Goal: Information Seeking & Learning: Compare options

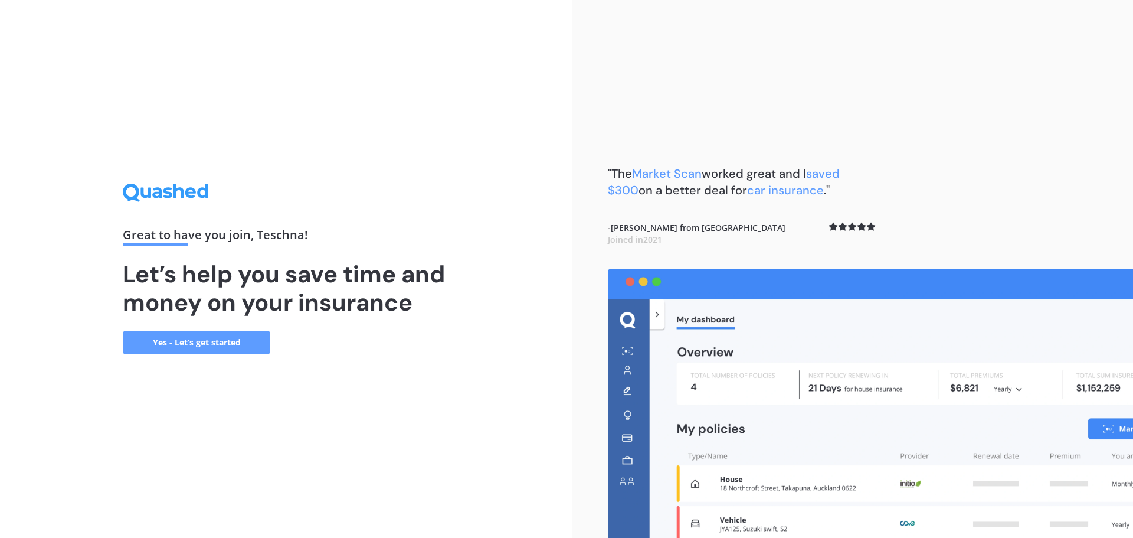
click at [194, 346] on link "Yes - Let’s get started" at bounding box center [197, 343] width 148 height 24
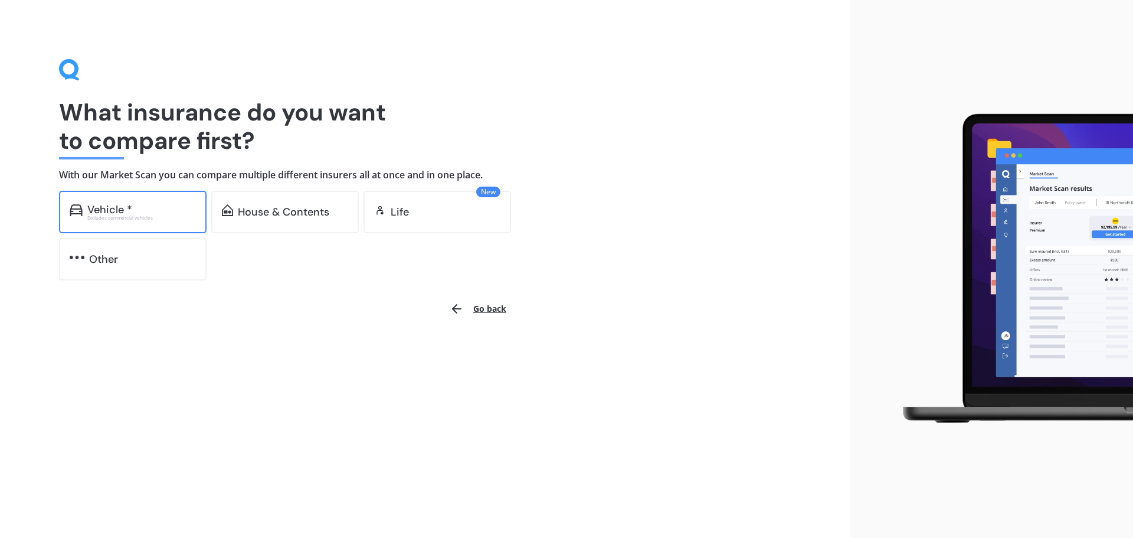
click at [156, 210] on div "Vehicle *" at bounding box center [141, 210] width 109 height 12
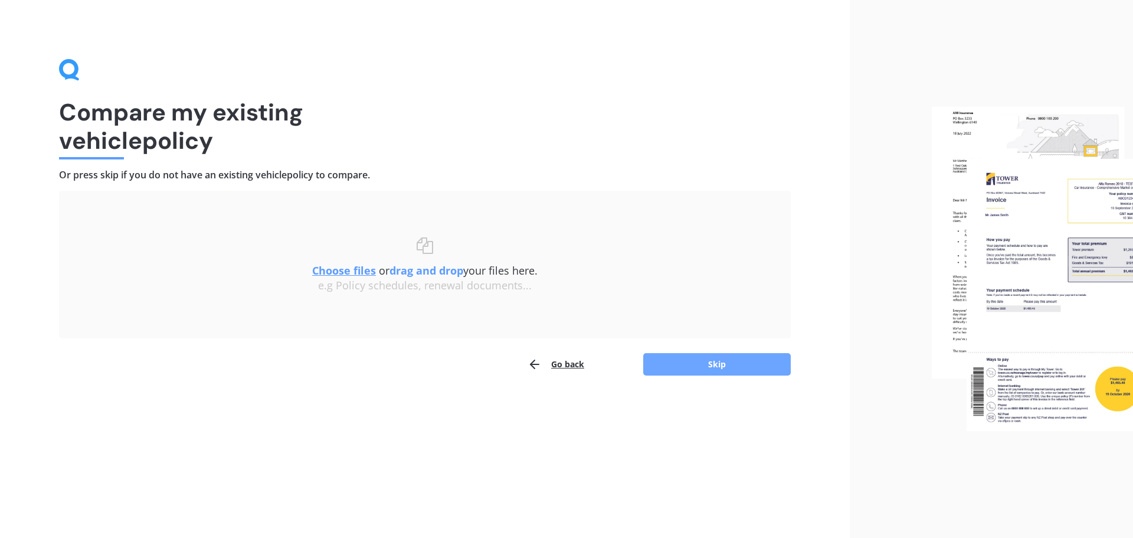
click at [685, 367] on button "Skip" at bounding box center [717, 364] width 148 height 22
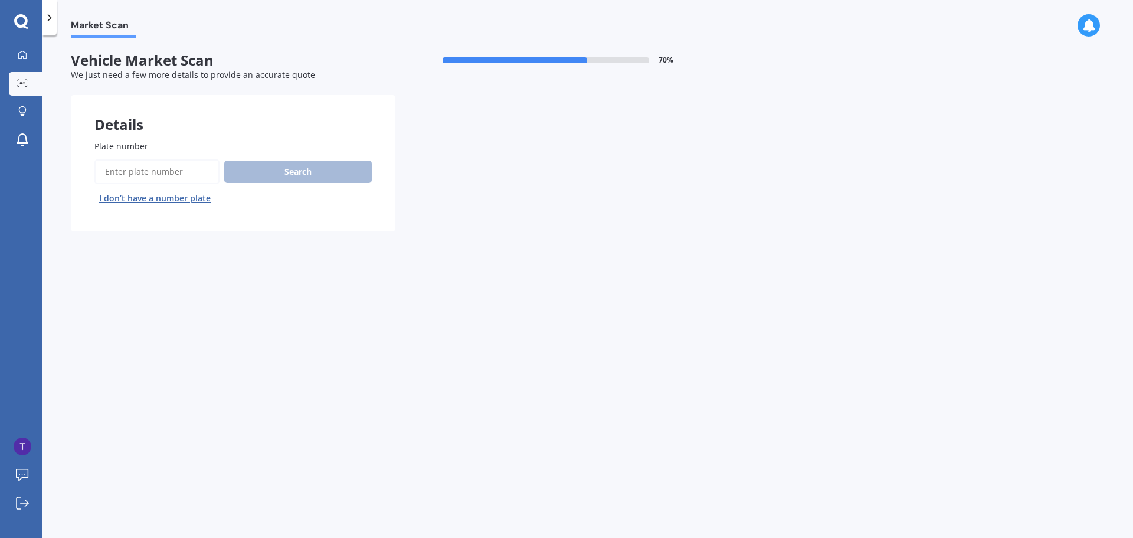
click at [112, 174] on input "Plate number" at bounding box center [156, 171] width 125 height 25
type input "nkj219"
click at [275, 169] on button "Search" at bounding box center [298, 172] width 148 height 22
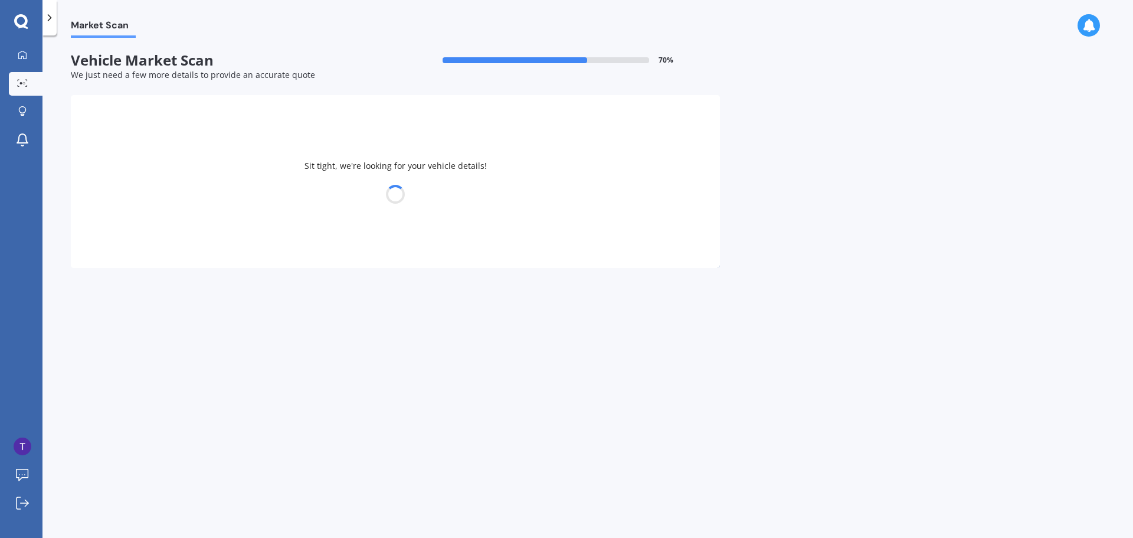
select select "SUBARU"
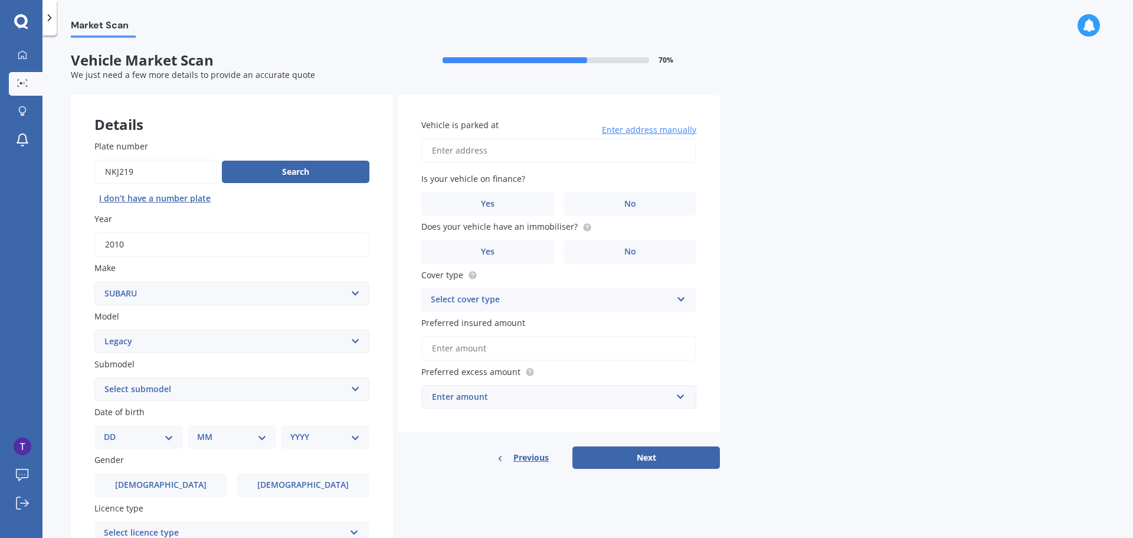
click at [358, 345] on select "Select model BRZ Crosstrek Dex Exiga Forester Impreza Justy Legacy Leone levorg…" at bounding box center [231, 341] width 275 height 24
select select "OUTBACK"
click at [94, 329] on select "Select model BRZ Crosstrek Dex Exiga Forester Impreza Justy Legacy Leone levorg…" at bounding box center [231, 341] width 275 height 24
click at [66, 267] on div "Market Scan Vehicle Market Scan 70 % We just need a few more details to provide…" at bounding box center [587, 289] width 1091 height 502
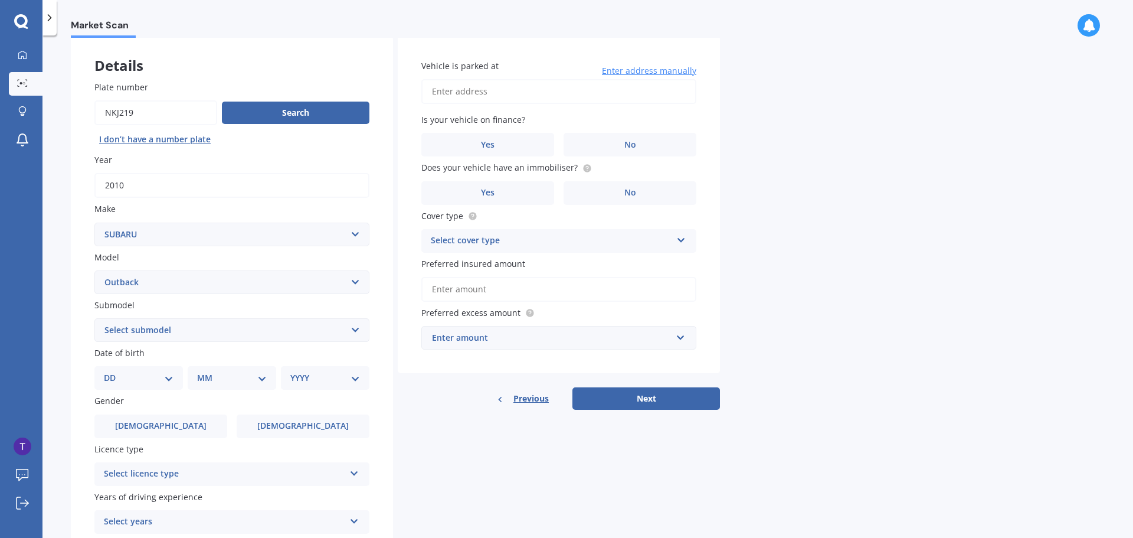
click at [162, 381] on select "DD 01 02 03 04 05 06 07 08 09 10 11 12 13 14 15 16 17 18 19 20 21 22 23 24 25 2…" at bounding box center [139, 377] width 70 height 13
select select "30"
click at [113, 371] on select "DD 01 02 03 04 05 06 07 08 09 10 11 12 13 14 15 16 17 18 19 20 21 22 23 24 25 2…" at bounding box center [139, 377] width 70 height 13
click at [219, 372] on select "MM 01 02 03 04 05 06 07 08 09 10 11 12" at bounding box center [234, 377] width 65 height 13
select select "05"
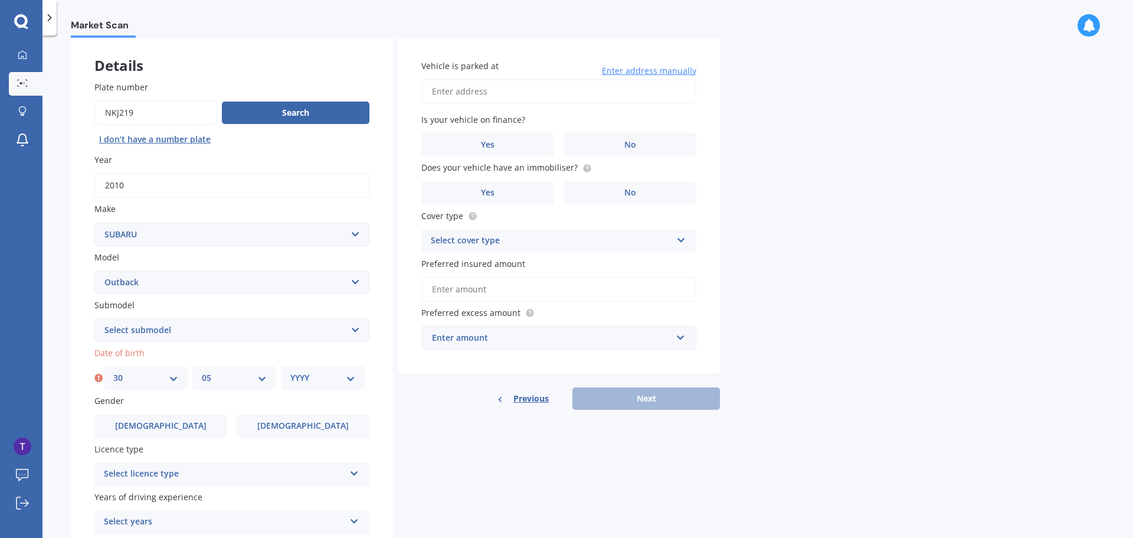
click at [202, 371] on select "MM 01 02 03 04 05 06 07 08 09 10 11 12" at bounding box center [234, 377] width 65 height 13
click at [309, 379] on select "YYYY 2025 2024 2023 2022 2021 2020 2019 2018 2017 2016 2015 2014 2013 2012 2011…" at bounding box center [322, 377] width 65 height 13
select select "1986"
click at [290, 371] on select "YYYY 2025 2024 2023 2022 2021 2020 2019 2018 2017 2016 2015 2014 2013 2012 2011…" at bounding box center [322, 377] width 65 height 13
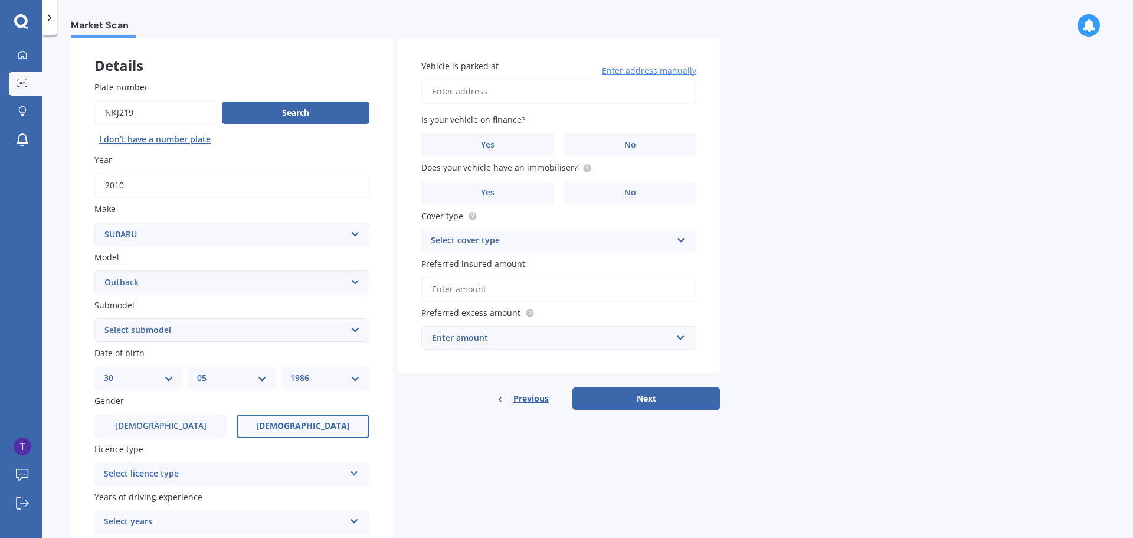
click at [297, 429] on span "[DEMOGRAPHIC_DATA]" at bounding box center [303, 426] width 94 height 10
click at [0, 0] on input "[DEMOGRAPHIC_DATA]" at bounding box center [0, 0] width 0 height 0
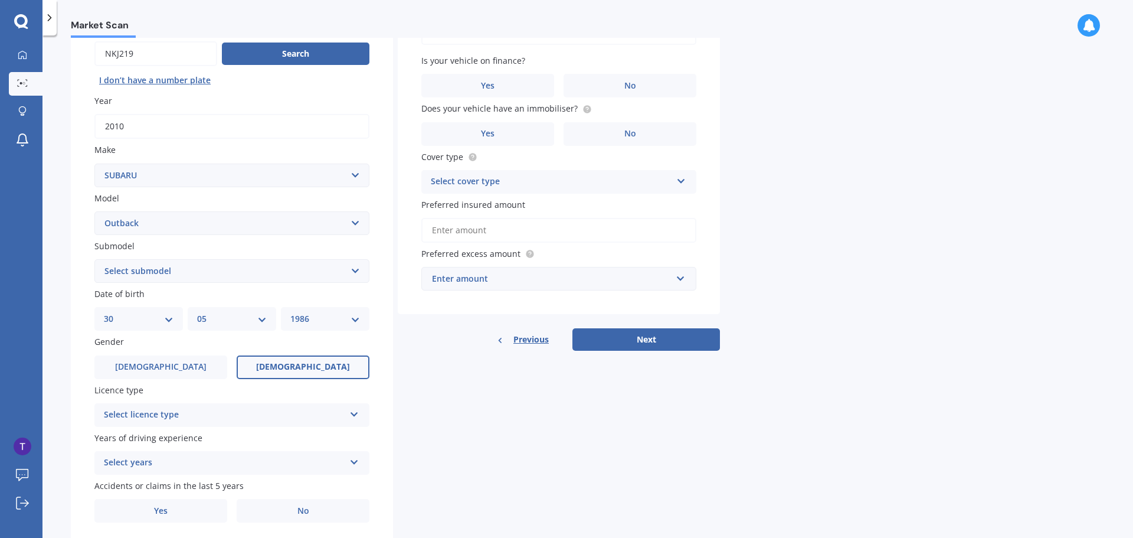
click at [273, 420] on div "Select licence type" at bounding box center [224, 415] width 241 height 14
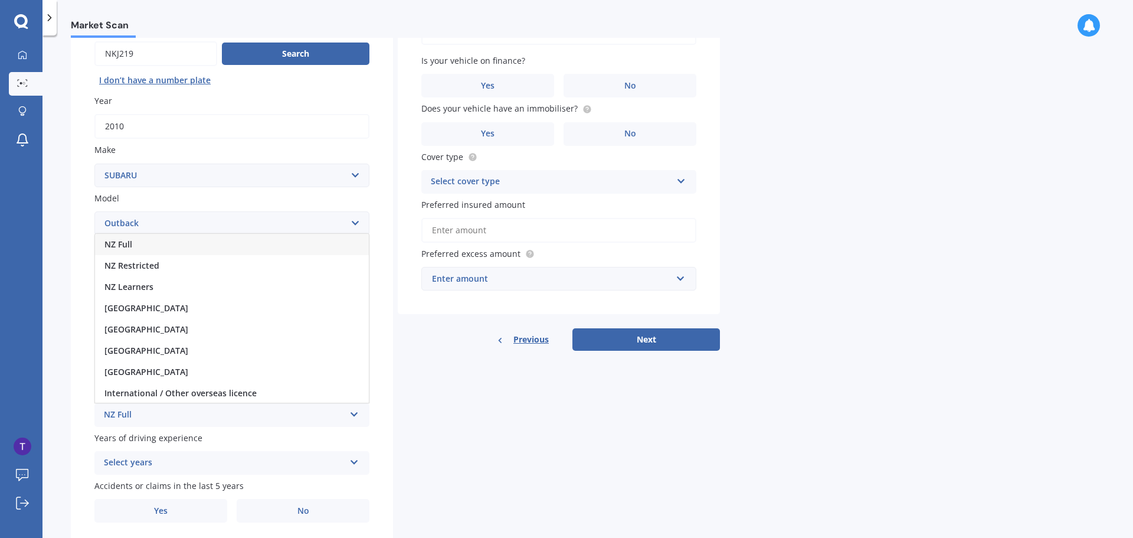
click at [148, 248] on div "NZ Full" at bounding box center [232, 244] width 274 height 21
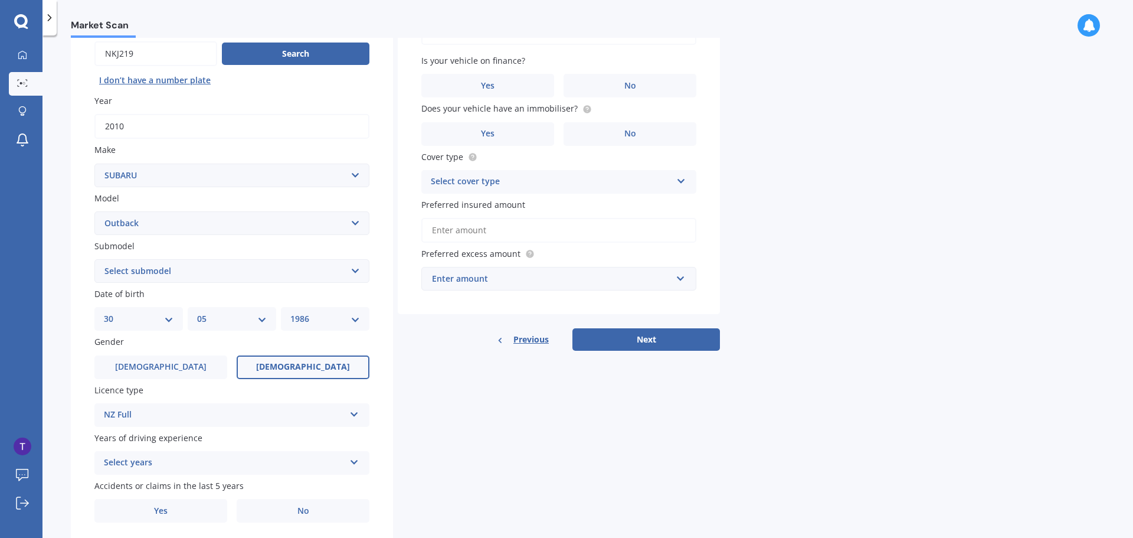
click at [347, 462] on div "Select years 5 or more years 4 years 3 years 2 years 1 year" at bounding box center [231, 463] width 275 height 24
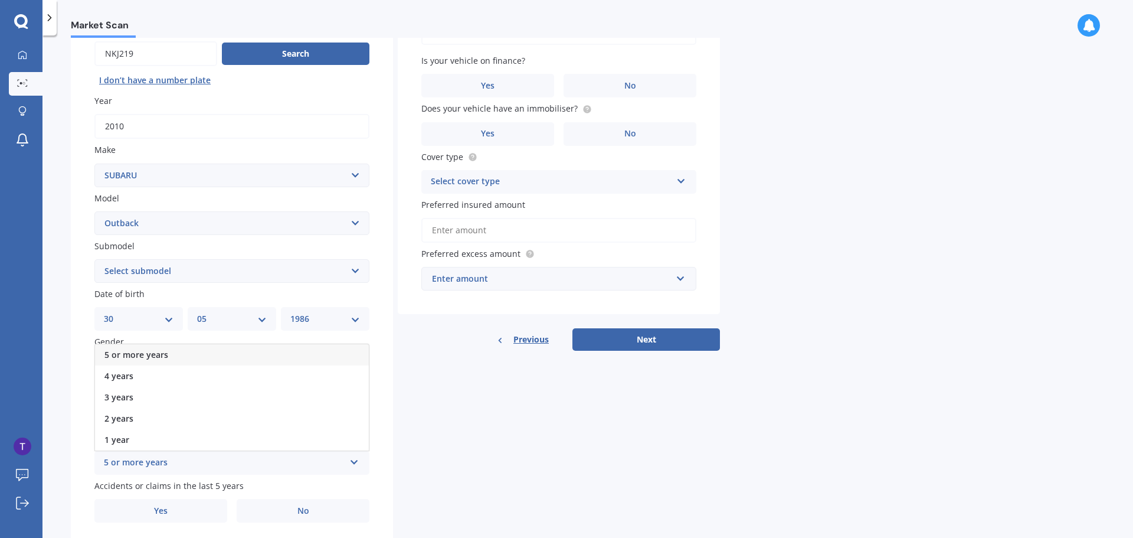
click at [164, 357] on span "5 or more years" at bounding box center [136, 354] width 64 height 11
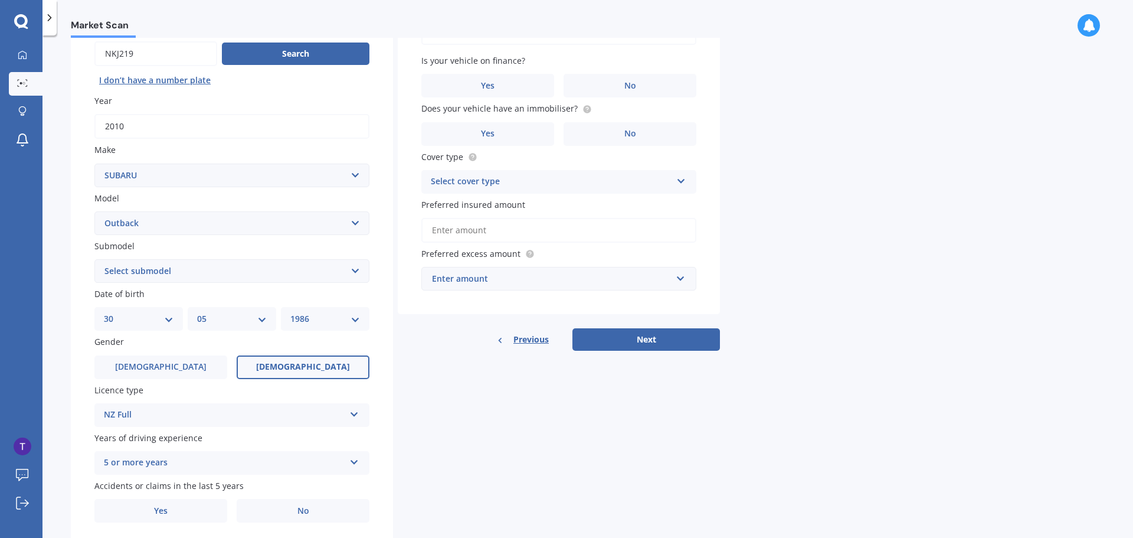
click at [434, 470] on div "Details Plate number Search I don’t have a number plate Year [DATE] Make Select…" at bounding box center [395, 262] width 649 height 570
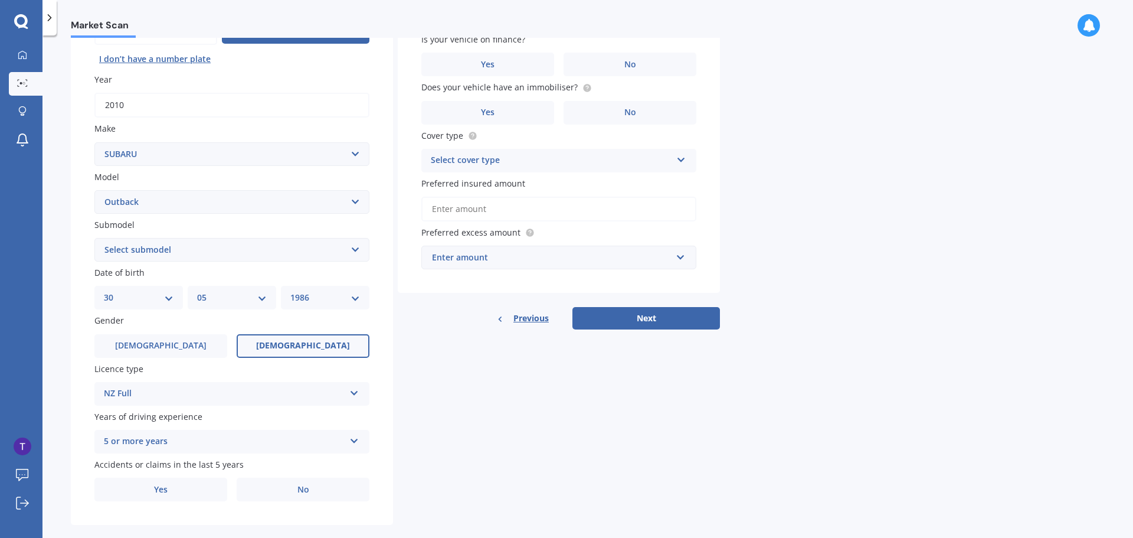
scroll to position [157, 0]
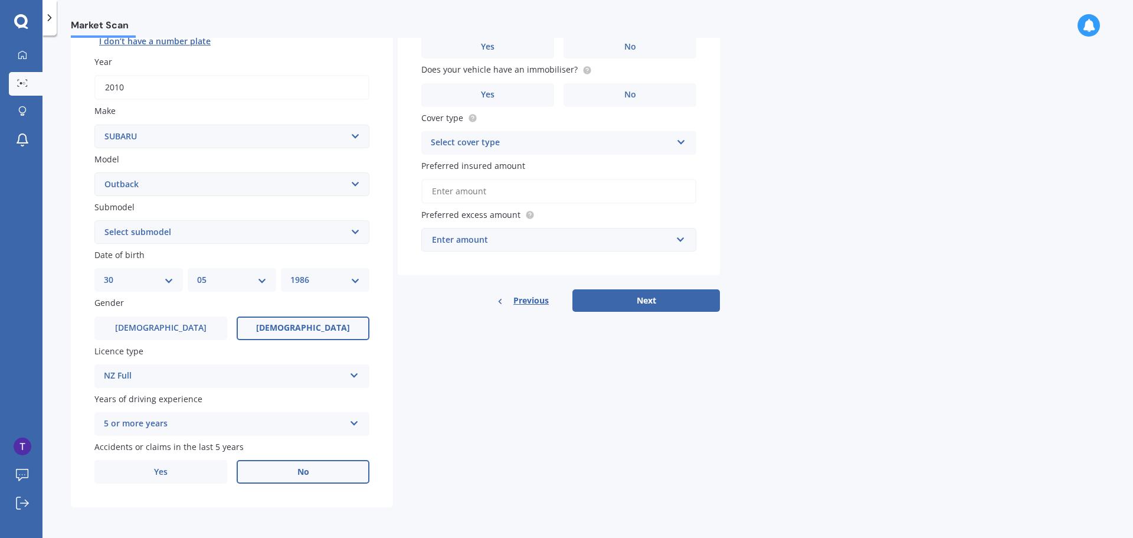
click at [304, 470] on span "No" at bounding box center [303, 472] width 12 height 10
click at [0, 0] on input "No" at bounding box center [0, 0] width 0 height 0
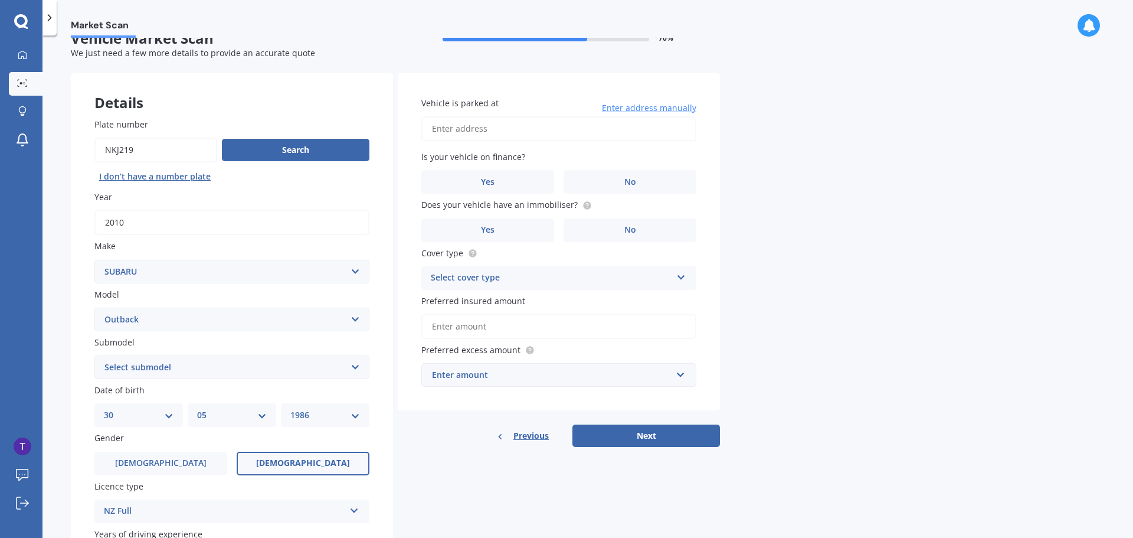
scroll to position [0, 0]
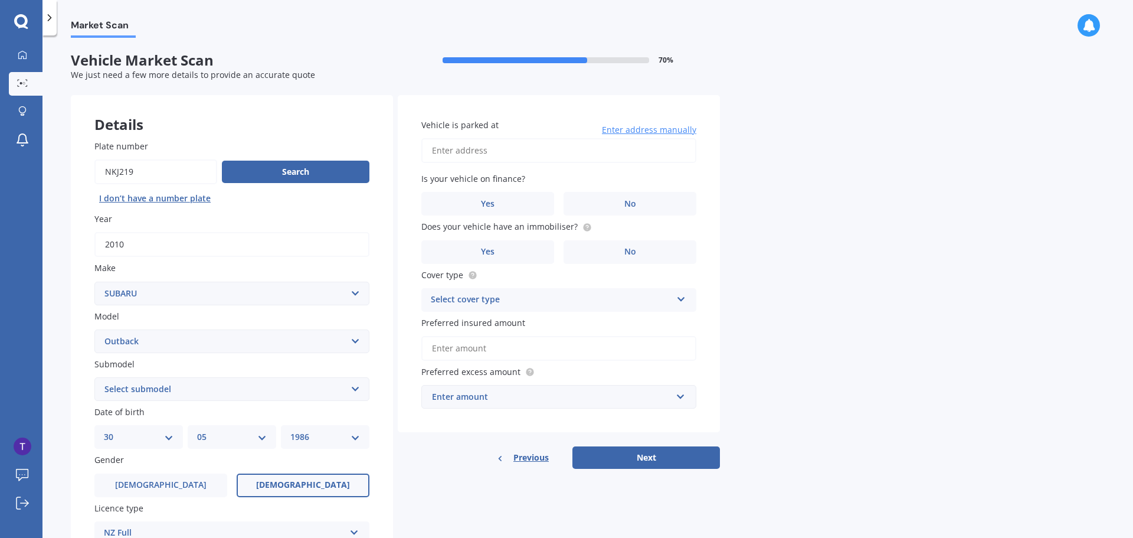
click at [482, 152] on input "Vehicle is parked at" at bounding box center [558, 150] width 275 height 25
click at [536, 149] on input "[STREET_ADDRESS][PERSON_NAME]" at bounding box center [558, 150] width 275 height 25
click at [795, 201] on div "Market Scan Vehicle Market Scan 70 % We just need a few more details to provide…" at bounding box center [587, 289] width 1091 height 502
click at [598, 151] on input "[STREET_ADDRESS][PERSON_NAME]" at bounding box center [558, 150] width 275 height 25
type input "[STREET_ADDRESS][PERSON_NAME]"
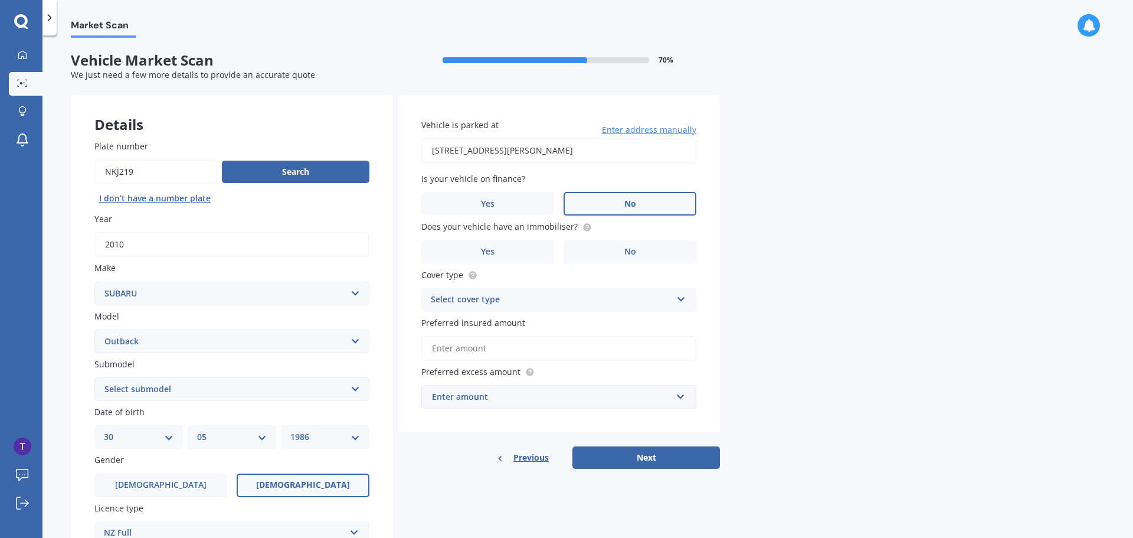
click at [623, 202] on label "No" at bounding box center [630, 204] width 133 height 24
click at [0, 0] on input "No" at bounding box center [0, 0] width 0 height 0
click at [584, 228] on circle at bounding box center [587, 227] width 8 height 8
click at [479, 257] on label "Yes" at bounding box center [487, 252] width 133 height 24
click at [0, 0] on input "Yes" at bounding box center [0, 0] width 0 height 0
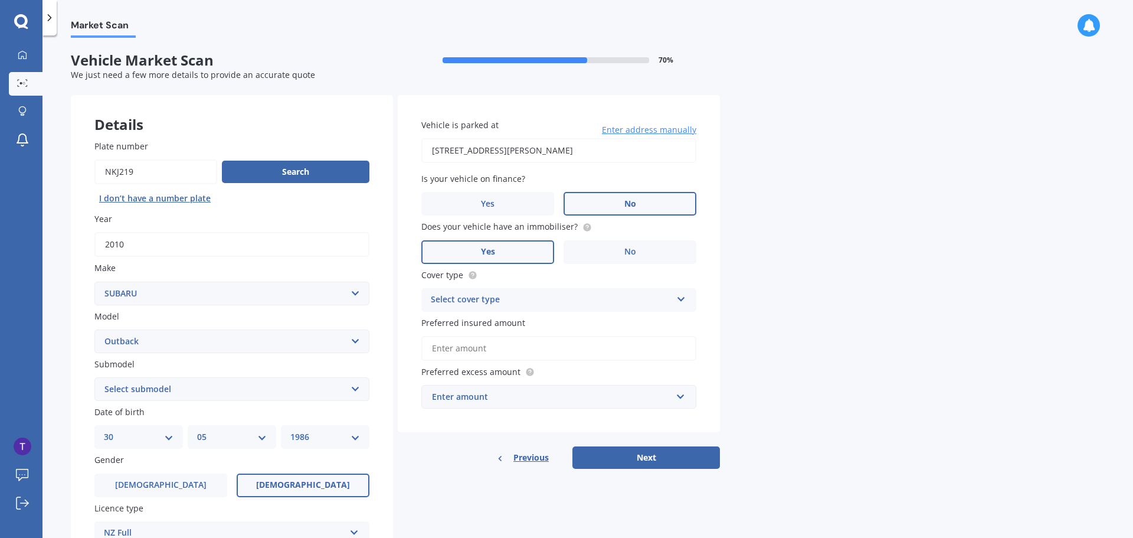
click at [505, 293] on div "Select cover type" at bounding box center [551, 300] width 241 height 14
click at [472, 323] on span "Comprehensive" at bounding box center [462, 322] width 63 height 11
click at [770, 311] on div "Market Scan Vehicle Market Scan 70 % We just need a few more details to provide…" at bounding box center [587, 289] width 1091 height 502
click at [513, 351] on input "Preferred insured amount" at bounding box center [558, 348] width 275 height 25
type input "$0"
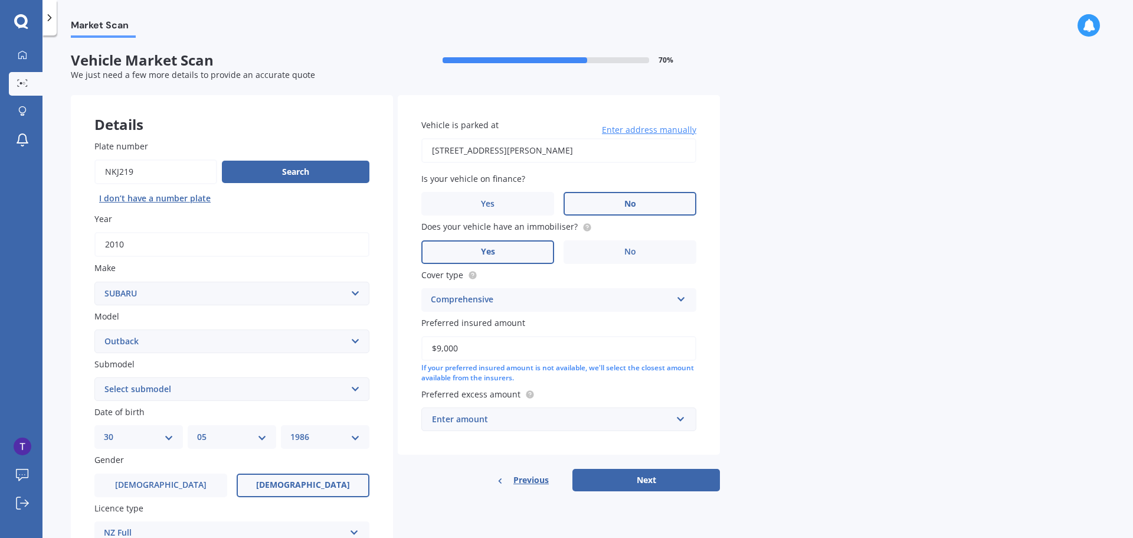
type input "$9,000"
click at [768, 328] on div "Market Scan Vehicle Market Scan 70 % We just need a few more details to provide…" at bounding box center [587, 289] width 1091 height 502
click at [679, 423] on input "text" at bounding box center [555, 419] width 264 height 22
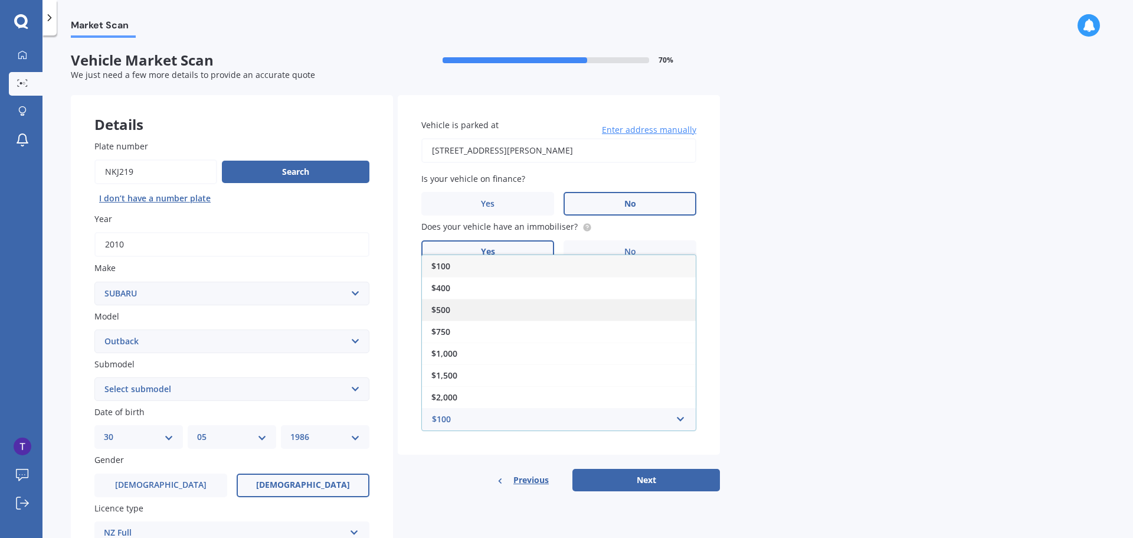
click at [457, 303] on div "$500" at bounding box center [559, 310] width 274 height 22
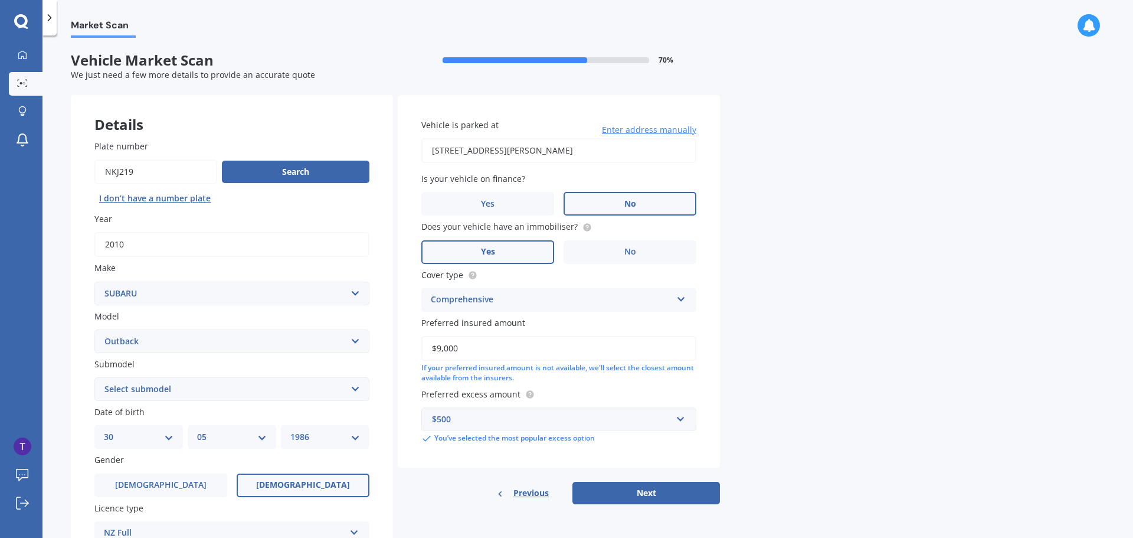
click at [735, 325] on div "Market Scan Vehicle Market Scan 70 % We just need a few more details to provide…" at bounding box center [587, 289] width 1091 height 502
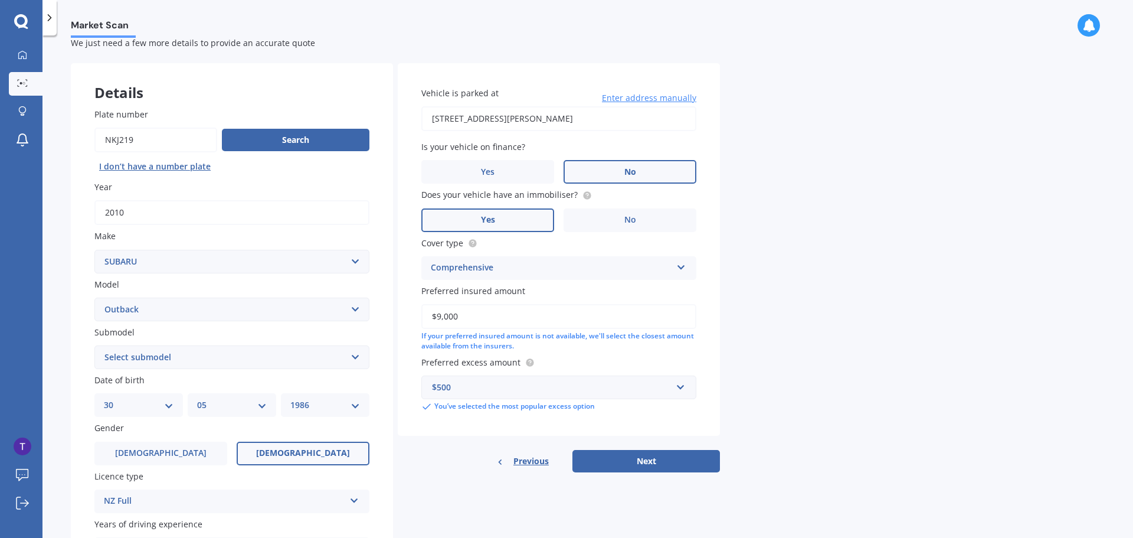
scroll to position [118, 0]
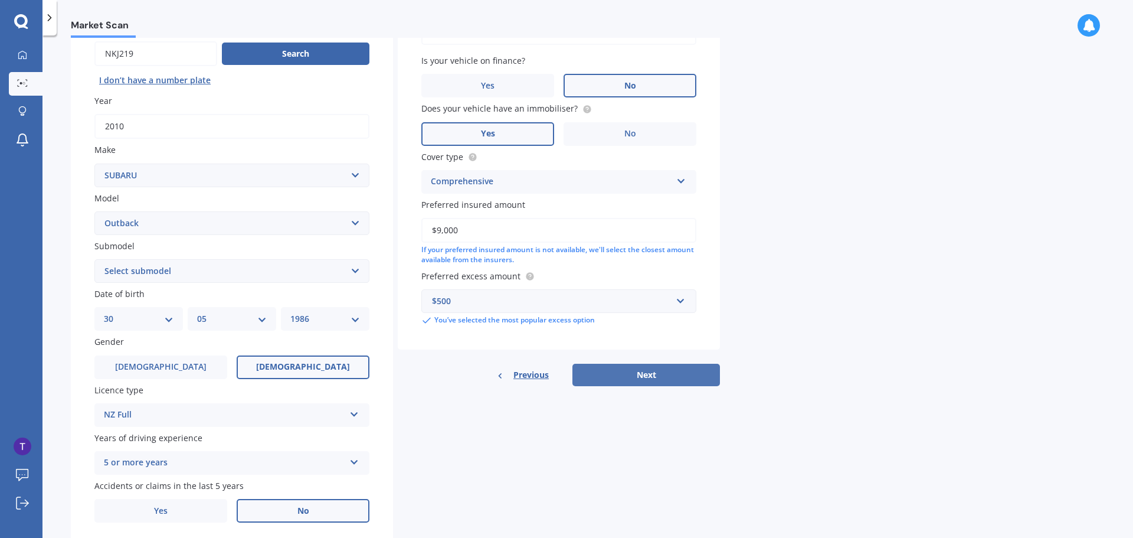
click at [622, 372] on button "Next" at bounding box center [646, 375] width 148 height 22
click at [182, 272] on select "Select submodel 2.0 Diesel 2.0 Diesel turbo 2.0D premium 2.5 2.5i 2.5i Luxury 2…" at bounding box center [231, 271] width 275 height 24
select select "2.5I"
click at [94, 259] on select "Select submodel 2.0 Diesel 2.0 Diesel turbo 2.0D premium 2.5 2.5i 2.5i Luxury 2…" at bounding box center [231, 271] width 275 height 24
click at [665, 375] on button "Next" at bounding box center [646, 375] width 148 height 22
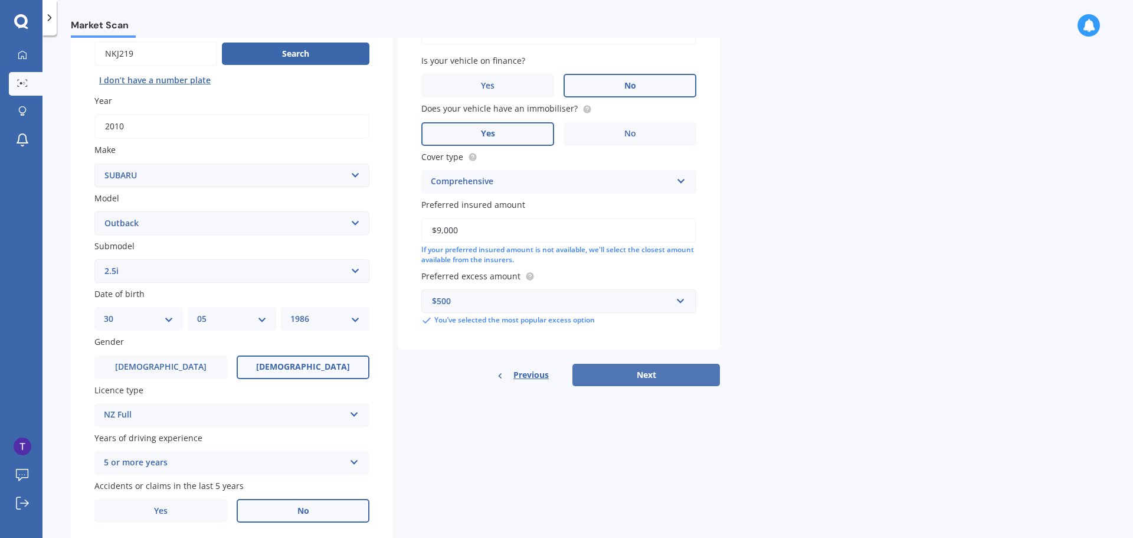
select select "30"
select select "05"
select select "1986"
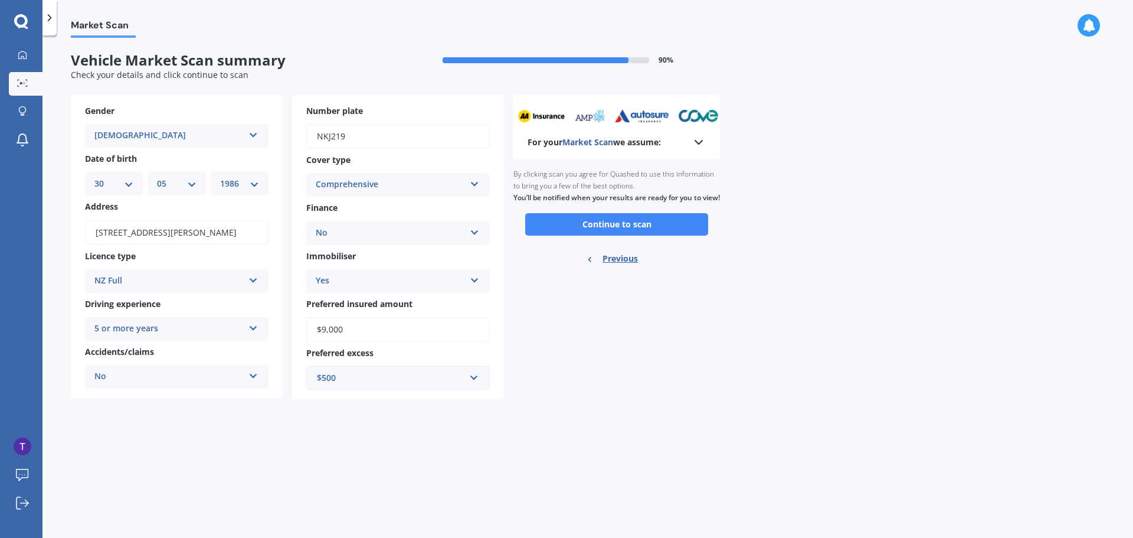
scroll to position [0, 0]
click at [611, 235] on button "Continue to scan" at bounding box center [616, 224] width 183 height 22
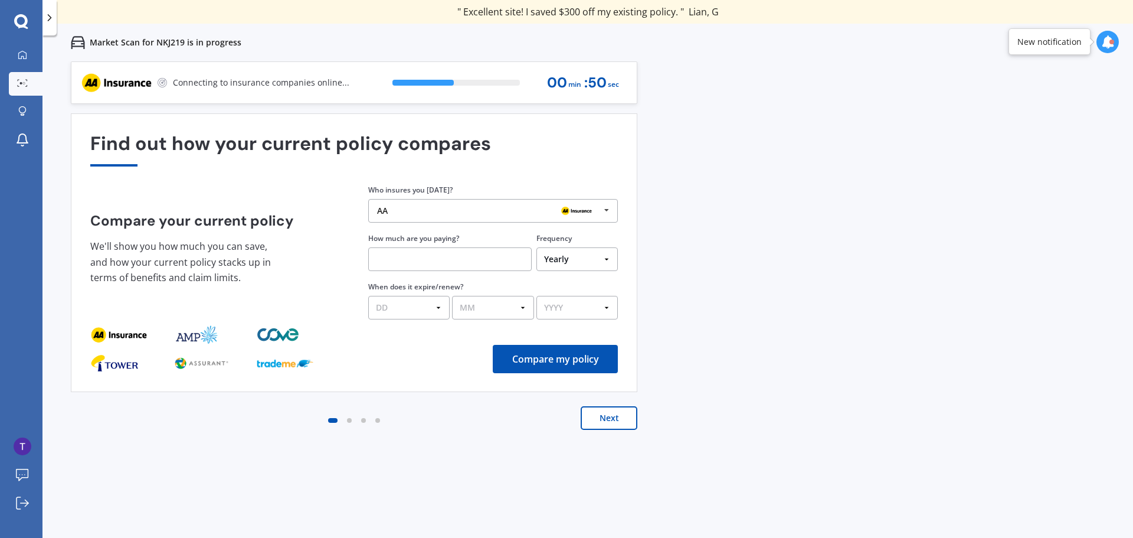
click at [609, 212] on icon at bounding box center [607, 210] width 18 height 22
click at [464, 169] on div "Find out how your current policy compares Compare your current policy We'll sho…" at bounding box center [354, 253] width 528 height 240
click at [604, 421] on button "Next" at bounding box center [609, 418] width 57 height 24
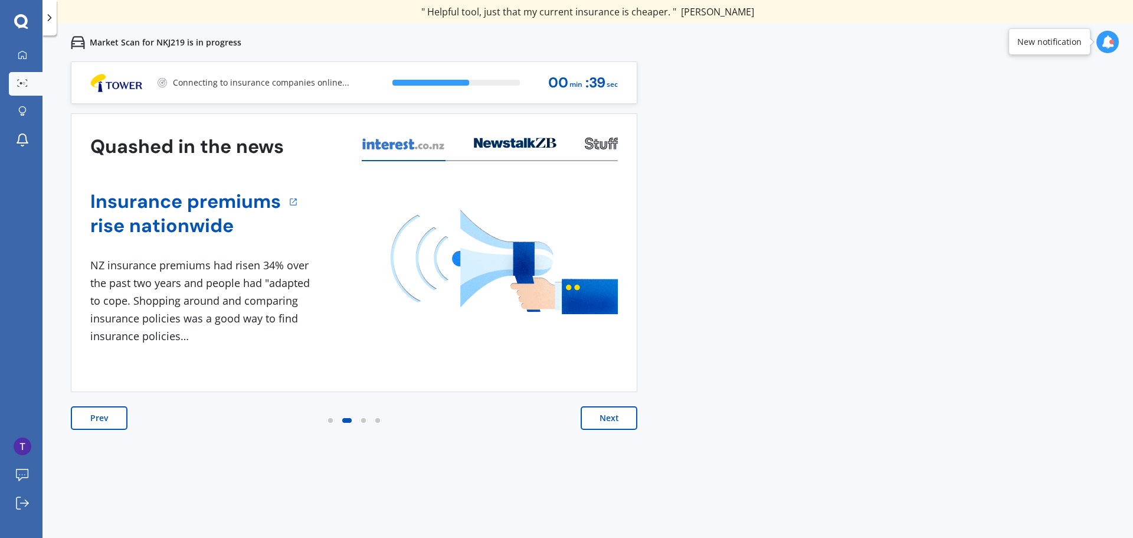
click at [608, 418] on button "Next" at bounding box center [609, 418] width 57 height 24
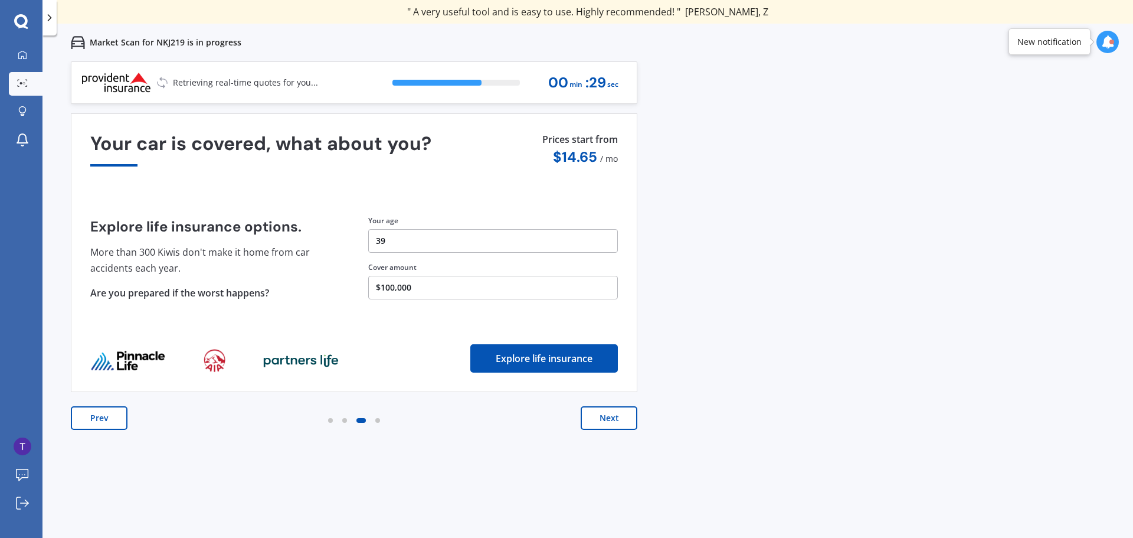
click at [611, 423] on button "Next" at bounding box center [609, 418] width 57 height 24
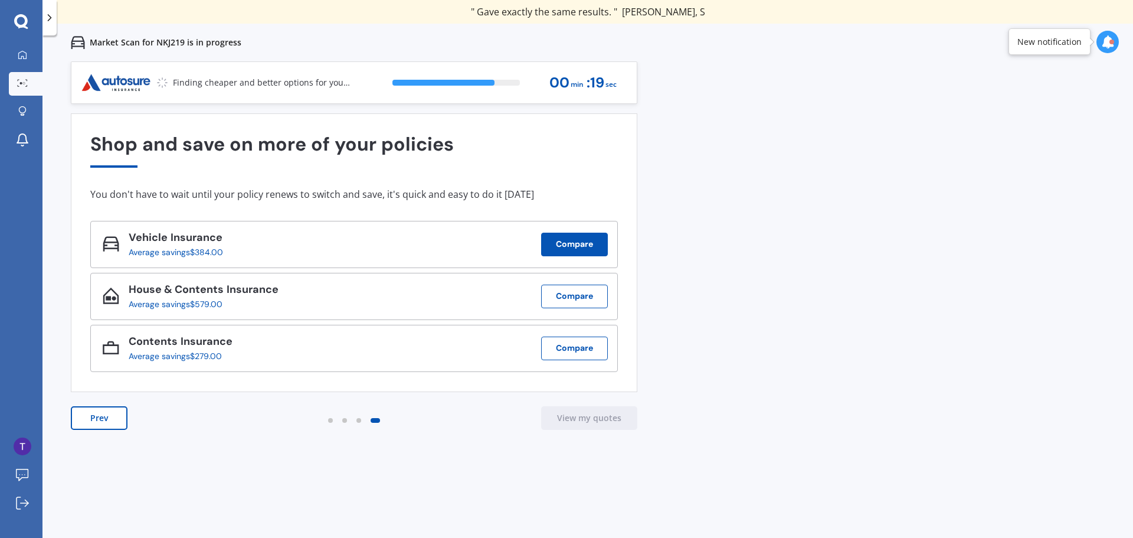
click at [574, 248] on button "Compare" at bounding box center [574, 245] width 67 height 24
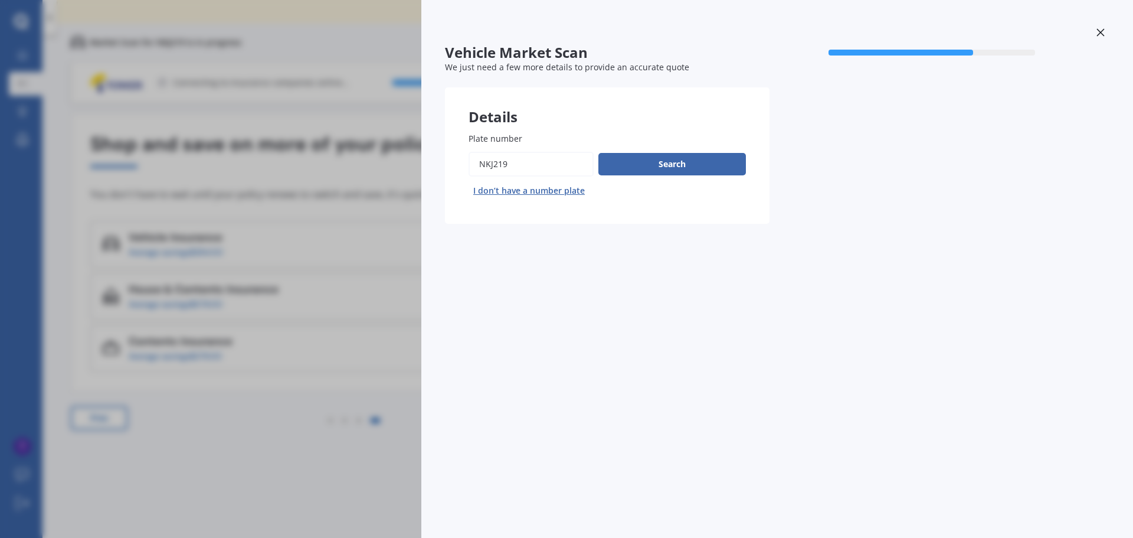
click at [1102, 34] on icon at bounding box center [1101, 32] width 8 height 8
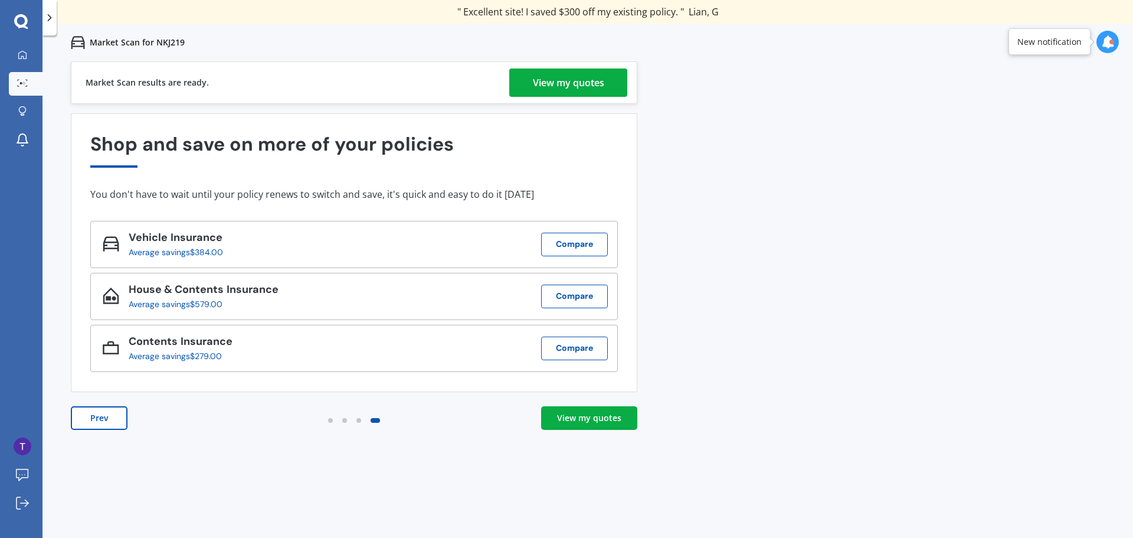
click at [572, 81] on div "View my quotes" at bounding box center [568, 82] width 71 height 28
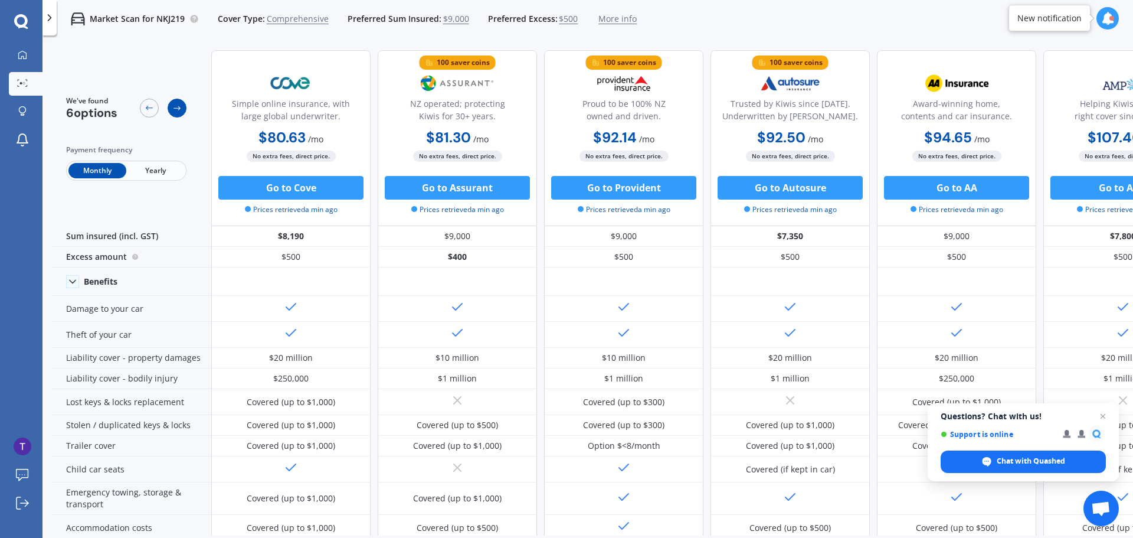
click at [181, 107] on icon at bounding box center [176, 107] width 9 height 9
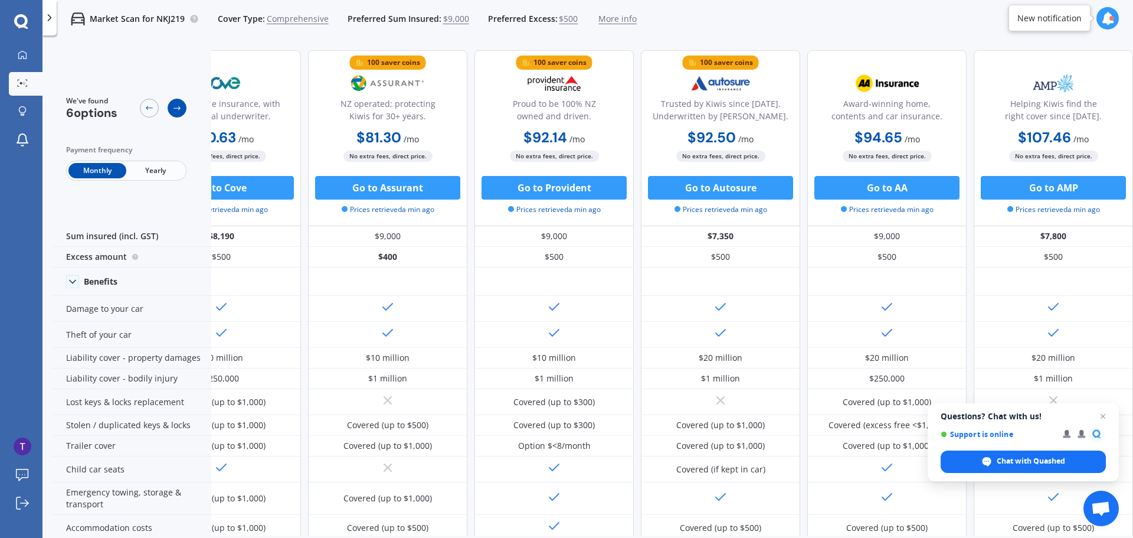
click at [181, 107] on icon at bounding box center [176, 107] width 9 height 9
click at [150, 106] on icon at bounding box center [149, 107] width 9 height 9
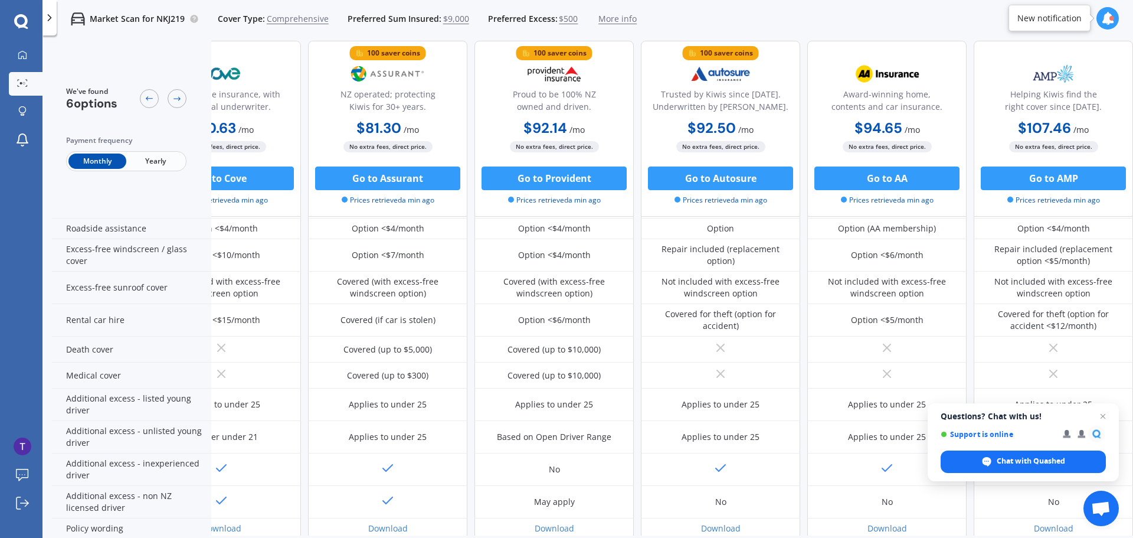
scroll to position [413, 0]
